Goal: Complete application form

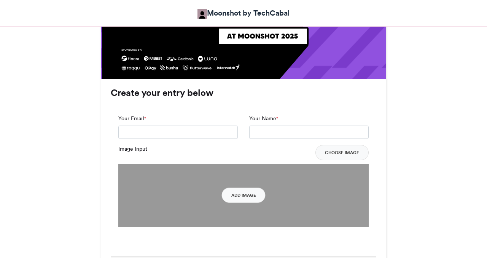
scroll to position [517, 0]
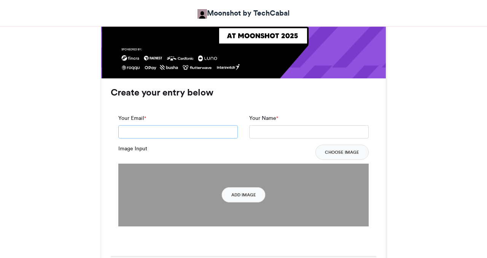
click at [220, 131] on input "Your Email *" at bounding box center [178, 132] width 120 height 14
type input "**********"
click at [259, 135] on input "Your Name *" at bounding box center [309, 132] width 120 height 14
type input "**********"
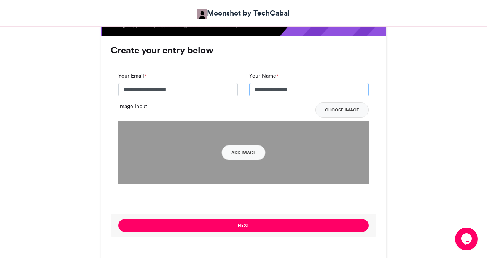
scroll to position [643, 0]
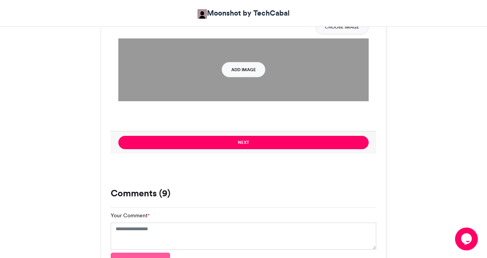
click at [240, 71] on button "Add Image" at bounding box center [244, 69] width 44 height 15
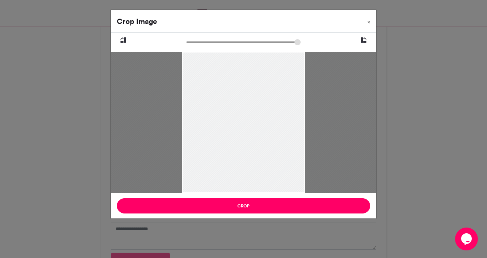
drag, startPoint x: 191, startPoint y: 44, endPoint x: 197, endPoint y: 46, distance: 6.4
type input "*****"
click at [197, 46] on input "zoom" at bounding box center [244, 41] width 114 height 7
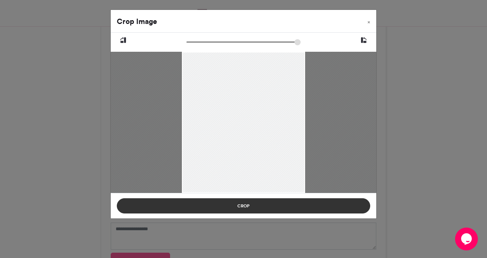
drag, startPoint x: 209, startPoint y: 107, endPoint x: 208, endPoint y: 201, distance: 94.4
click at [208, 201] on div "Crop Image × Crop" at bounding box center [243, 114] width 267 height 209
click at [263, 206] on button "Crop" at bounding box center [244, 205] width 254 height 15
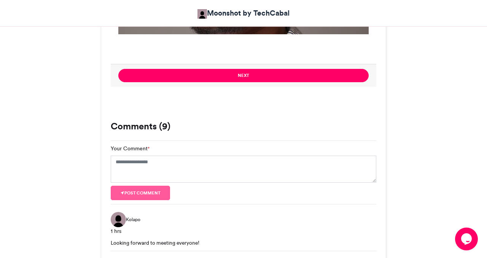
scroll to position [692, 0]
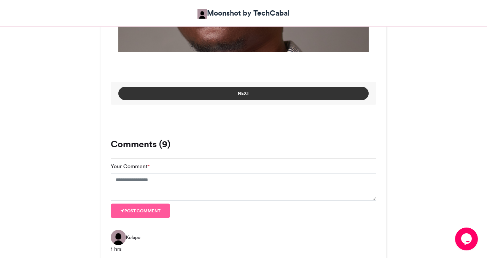
click at [241, 92] on button "Next" at bounding box center [243, 93] width 251 height 13
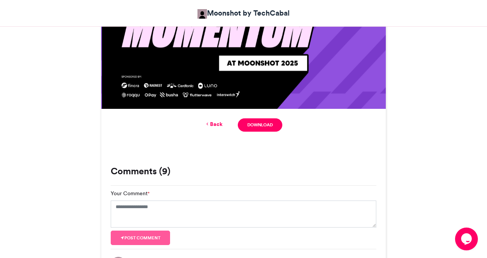
scroll to position [492, 0]
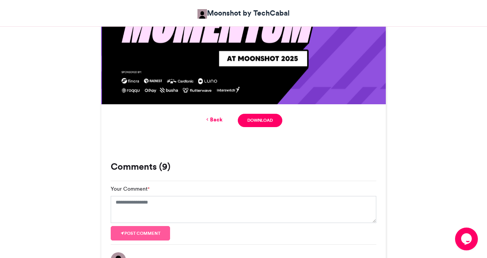
click at [216, 113] on div "Back Download" at bounding box center [243, 120] width 285 height 32
click at [217, 117] on link "Back" at bounding box center [214, 120] width 18 height 8
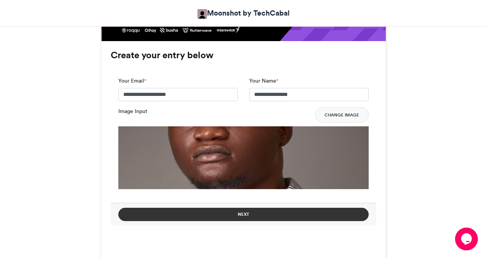
scroll to position [548, 0]
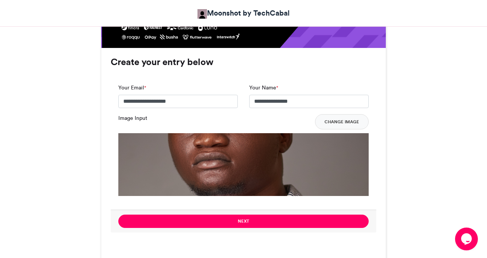
click at [233, 154] on img at bounding box center [243, 258] width 251 height 251
click at [335, 119] on button "Change Image" at bounding box center [342, 121] width 54 height 15
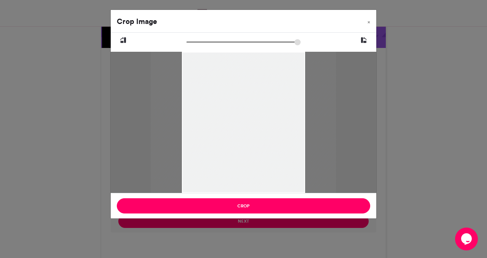
drag, startPoint x: 188, startPoint y: 43, endPoint x: 192, endPoint y: 37, distance: 6.6
type input "******"
click at [192, 38] on input "zoom" at bounding box center [244, 41] width 114 height 7
drag, startPoint x: 244, startPoint y: 125, endPoint x: 238, endPoint y: 190, distance: 65.8
click at [238, 190] on div at bounding box center [237, 167] width 185 height 232
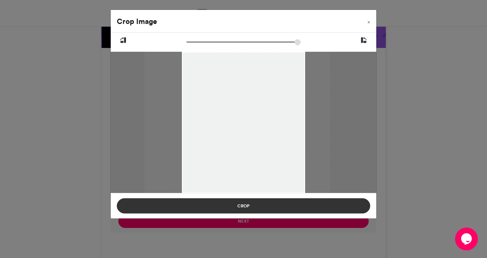
click at [249, 205] on button "Crop" at bounding box center [244, 205] width 254 height 15
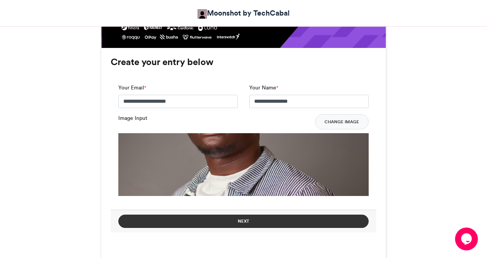
click at [252, 219] on button "Next" at bounding box center [243, 221] width 251 height 13
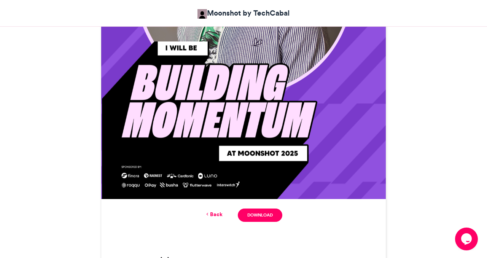
scroll to position [398, 0]
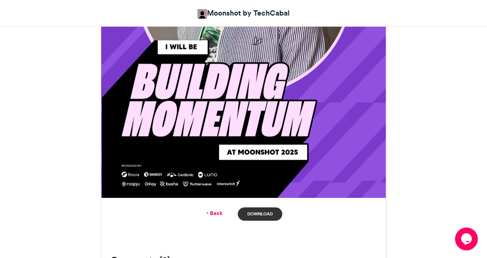
click at [261, 211] on link "Download" at bounding box center [260, 214] width 45 height 13
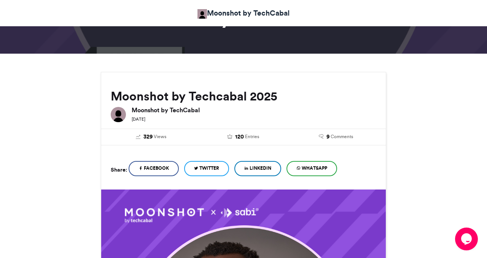
scroll to position [0, 0]
